Goal: Task Accomplishment & Management: Use online tool/utility

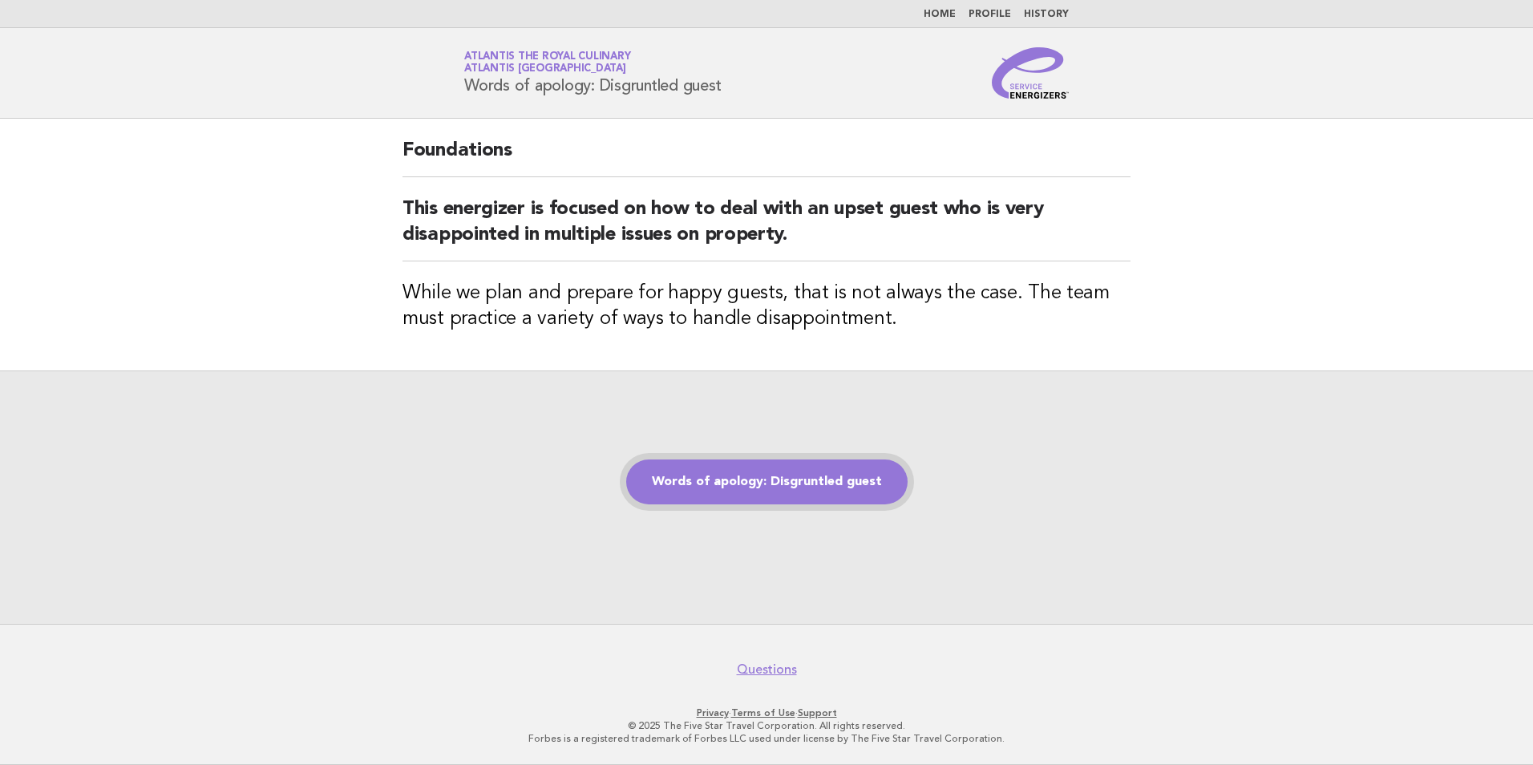
click at [735, 478] on link "Words of apology: Disgruntled guest" at bounding box center [767, 482] width 282 height 45
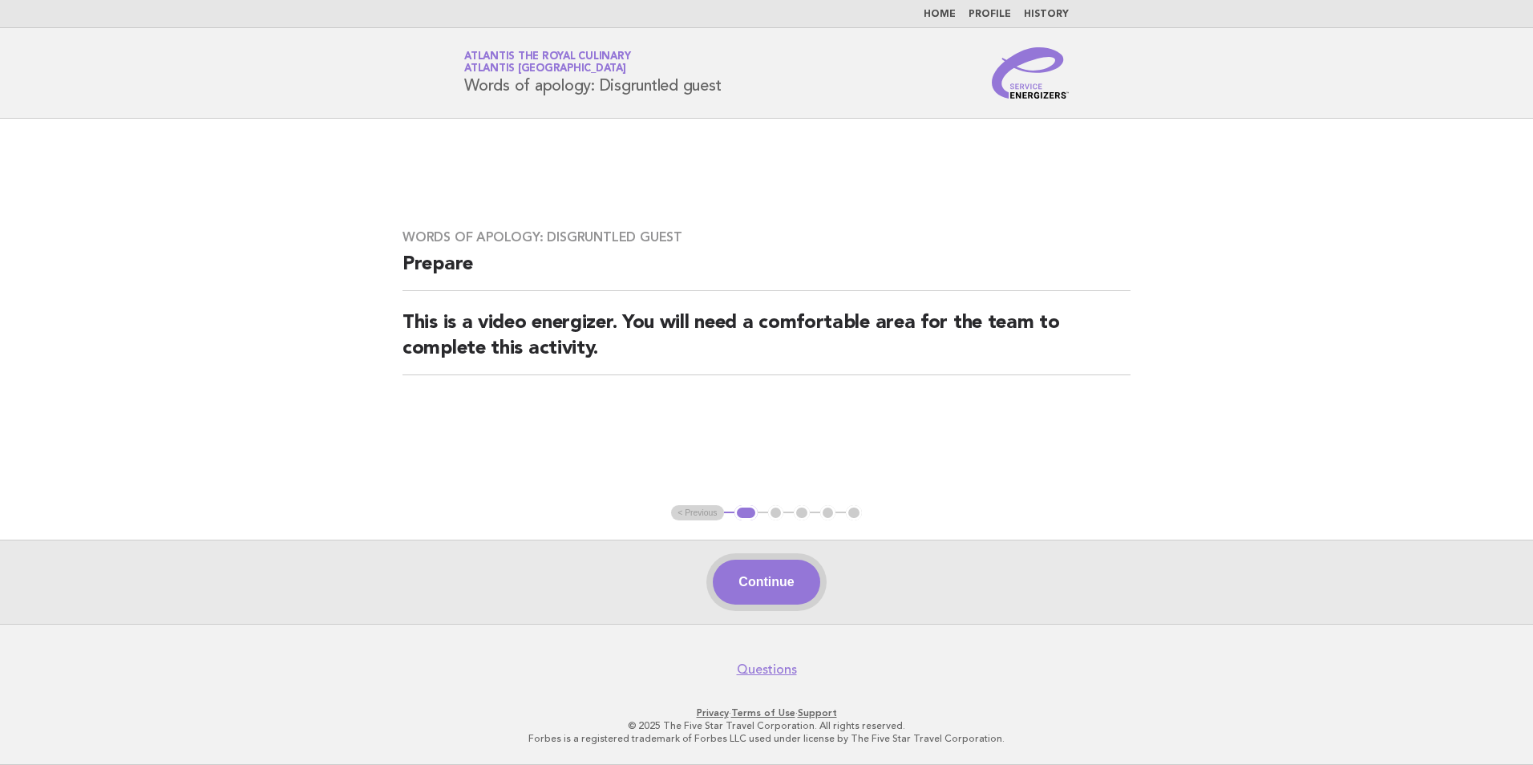
click at [784, 585] on button "Continue" at bounding box center [766, 582] width 107 height 45
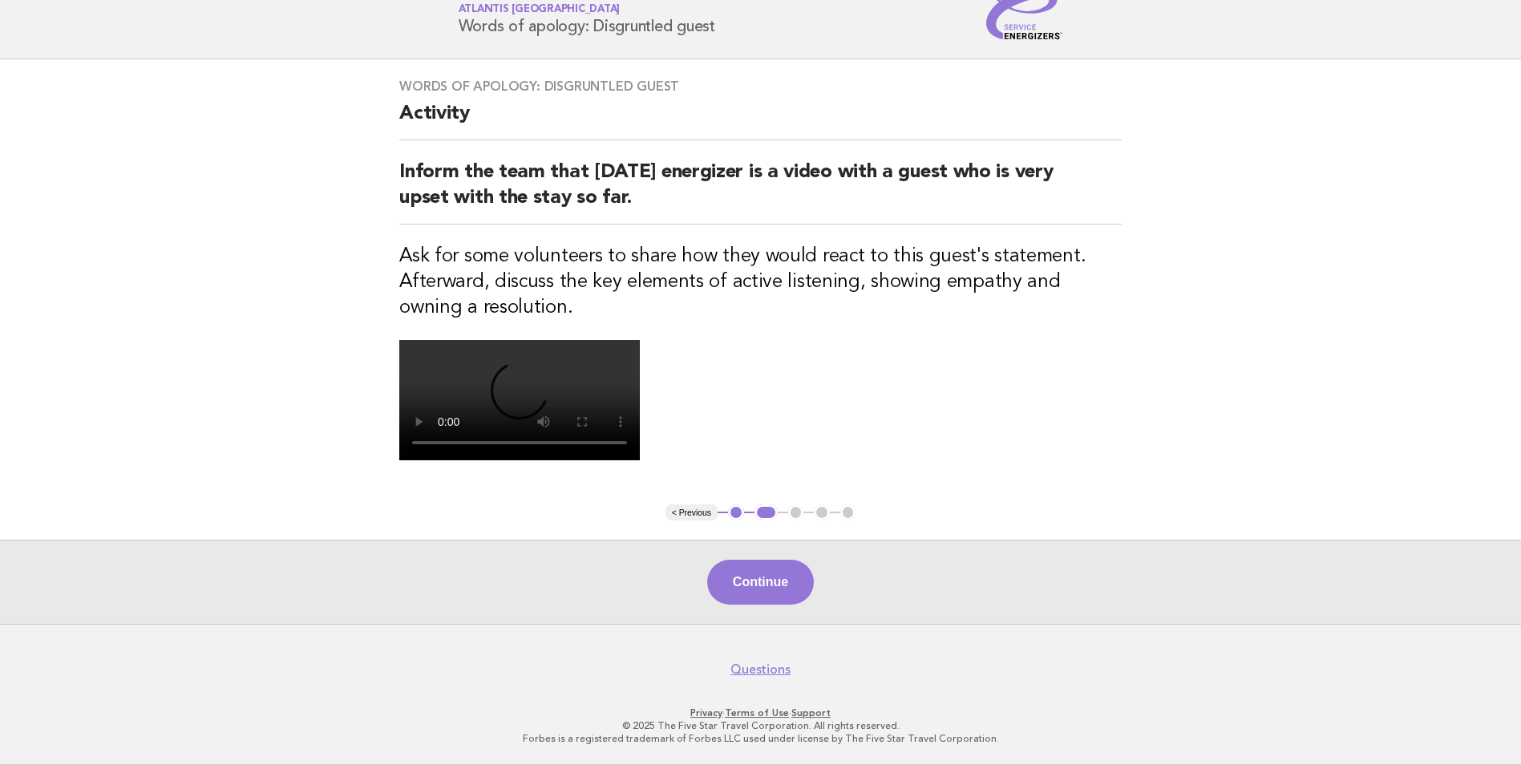
scroll to position [241, 0]
click at [775, 605] on button "Continue" at bounding box center [760, 582] width 107 height 45
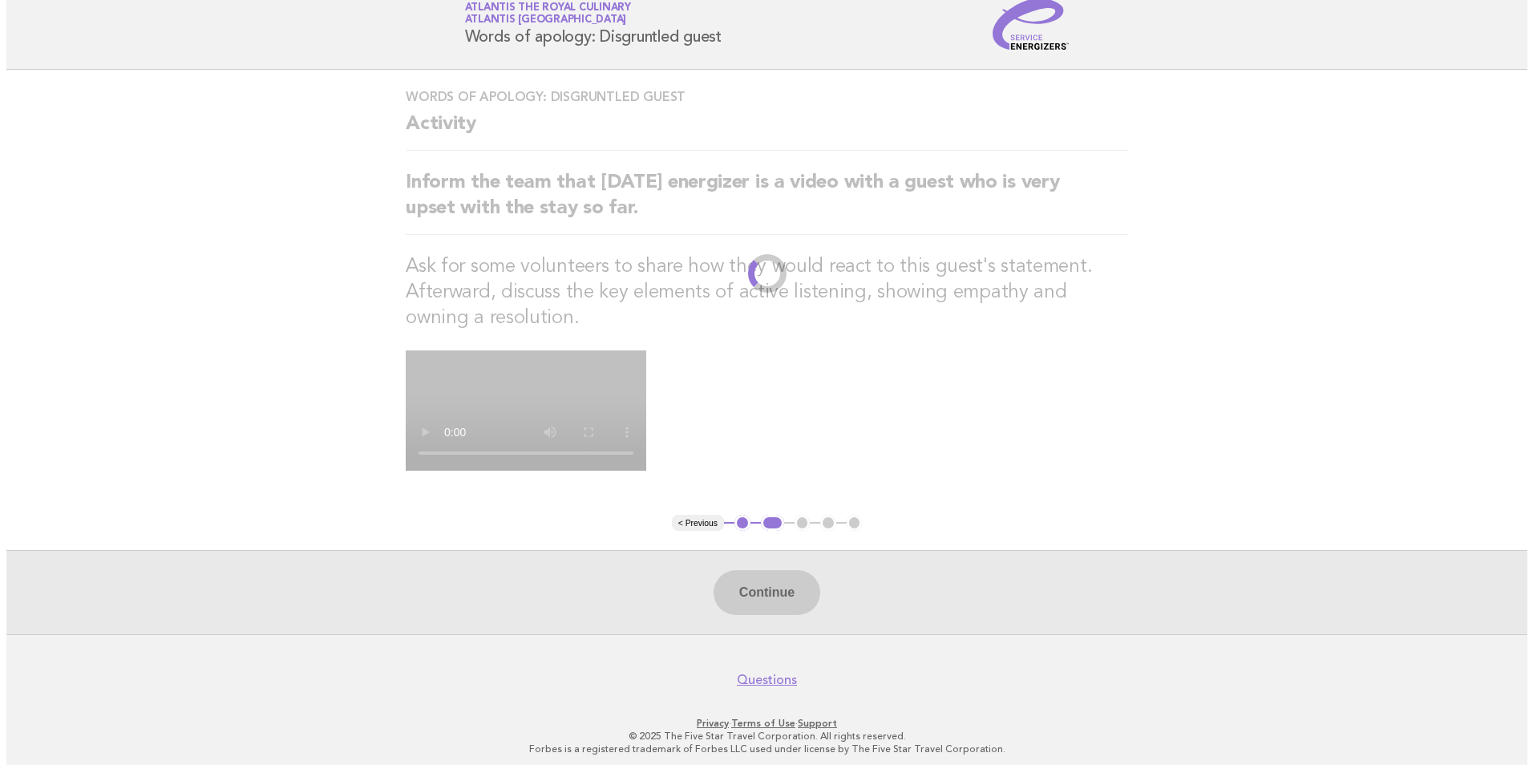
scroll to position [0, 0]
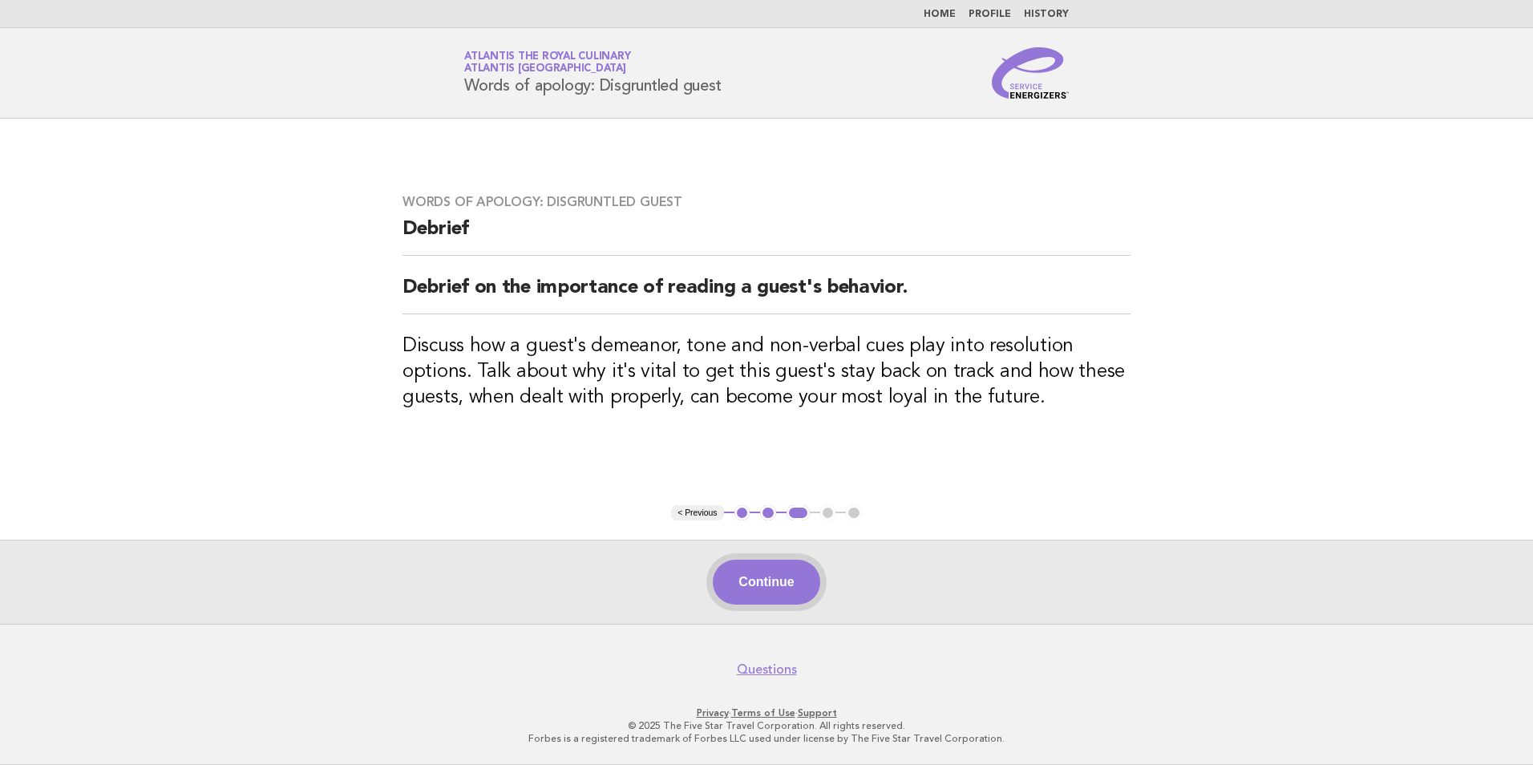
click at [763, 577] on button "Continue" at bounding box center [766, 582] width 107 height 45
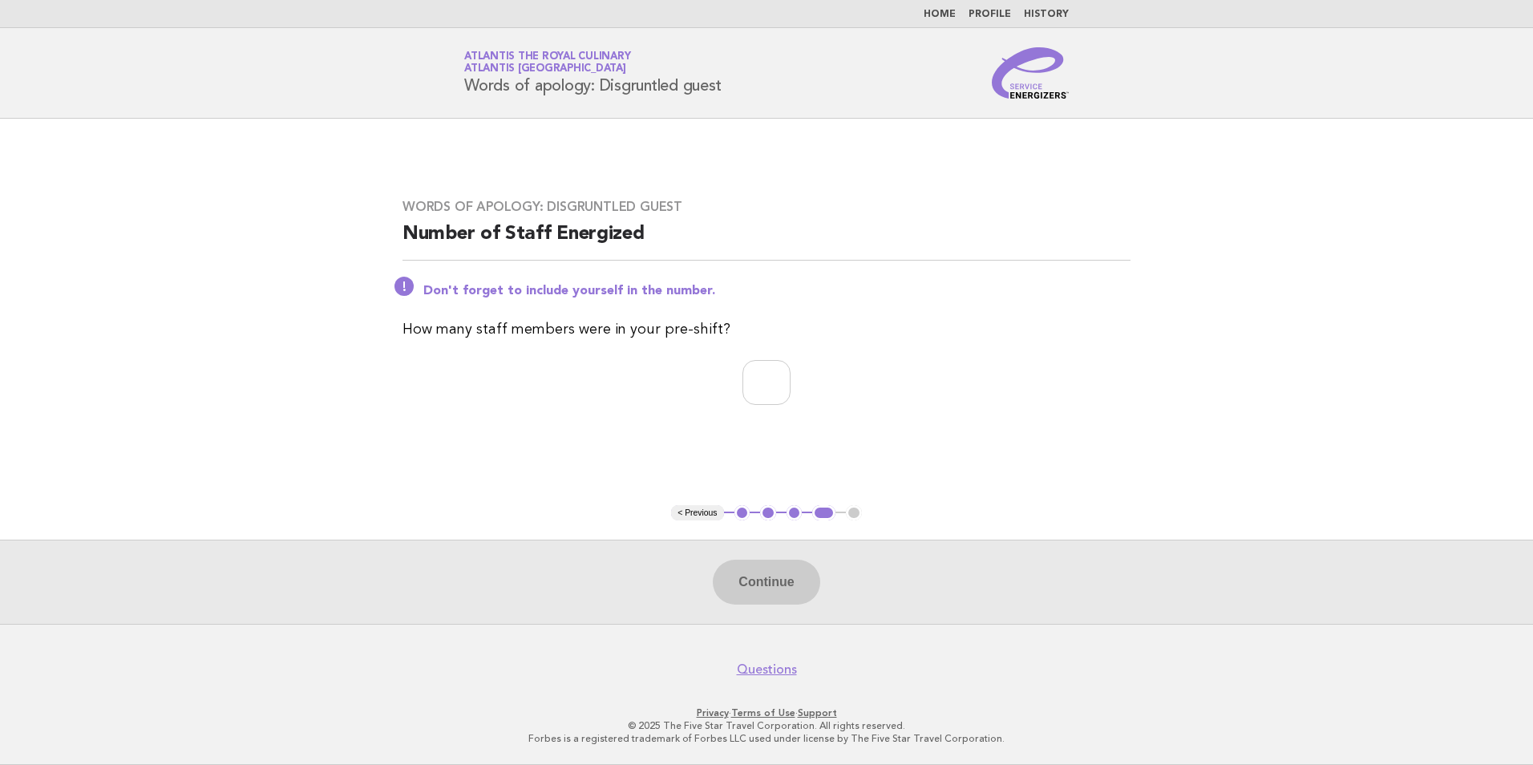
click at [1270, 279] on main "Words of apology: Disgruntled guest Number of Staff Energized Don't forget to i…" at bounding box center [766, 371] width 1533 height 505
click at [773, 383] on input "number" at bounding box center [767, 382] width 48 height 45
type input "**"
click at [755, 577] on button "Continue" at bounding box center [766, 582] width 107 height 45
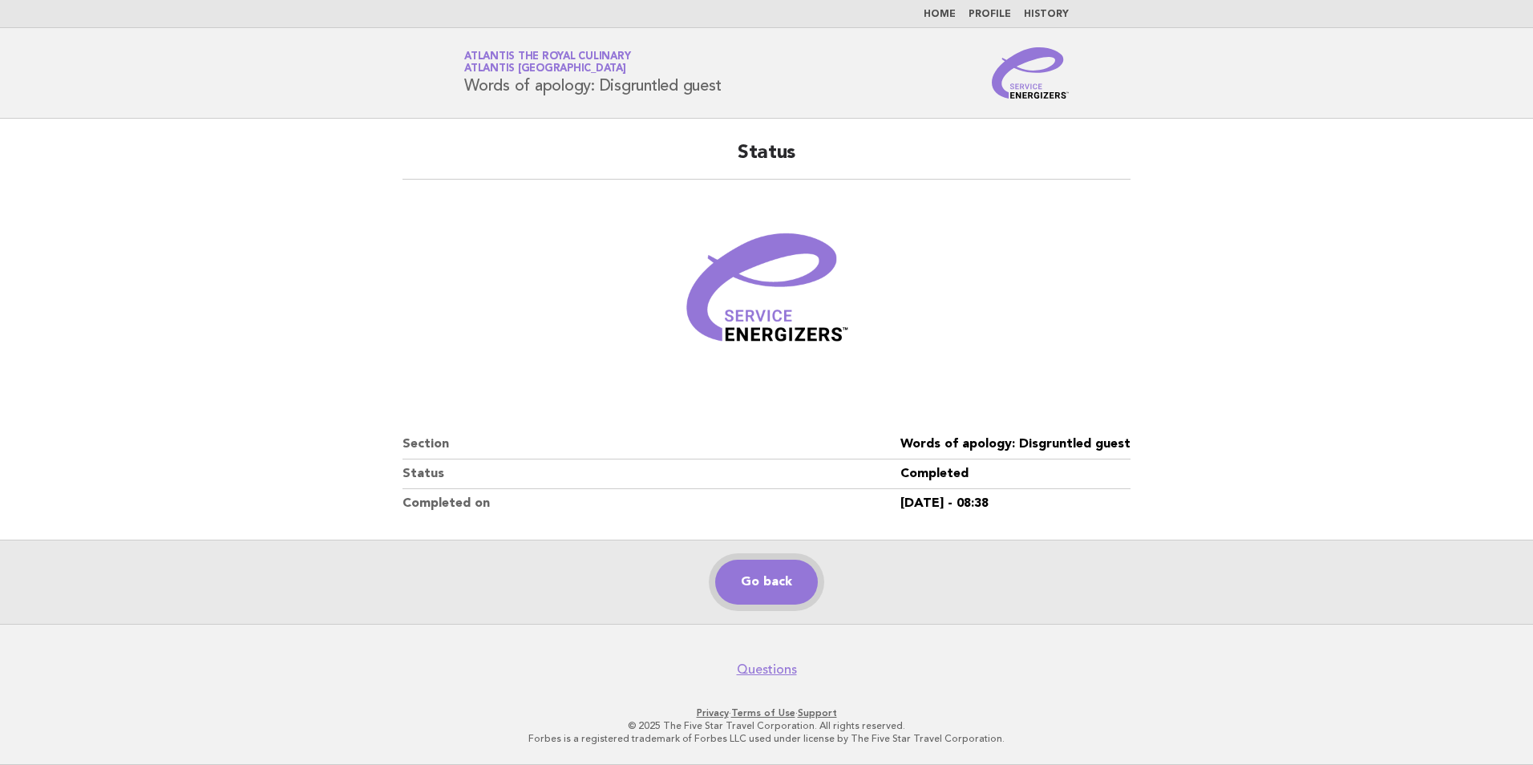
click at [767, 581] on link "Go back" at bounding box center [766, 582] width 103 height 45
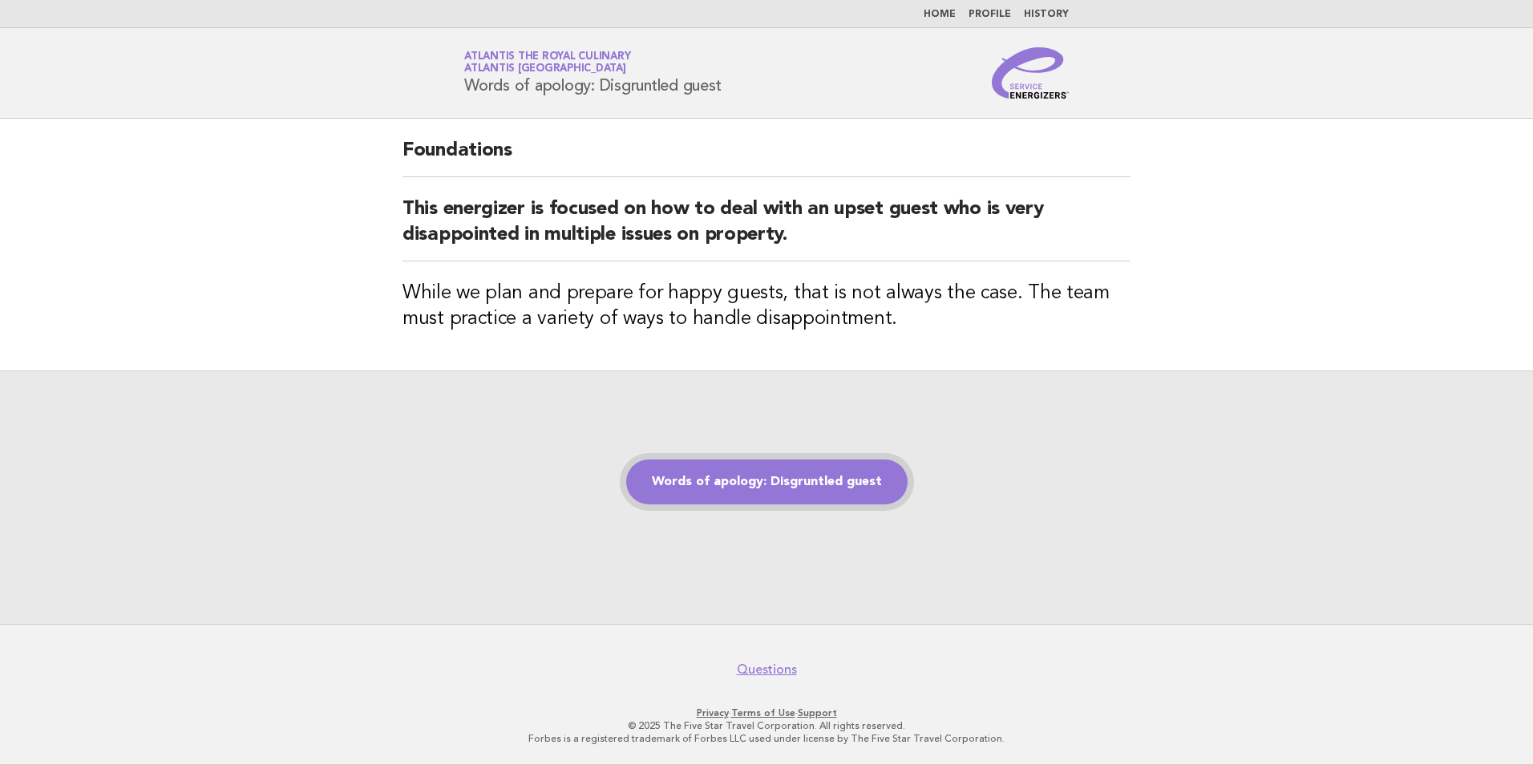
click at [800, 477] on link "Words of apology: Disgruntled guest" at bounding box center [767, 482] width 282 height 45
